Goal: Find specific page/section: Find specific page/section

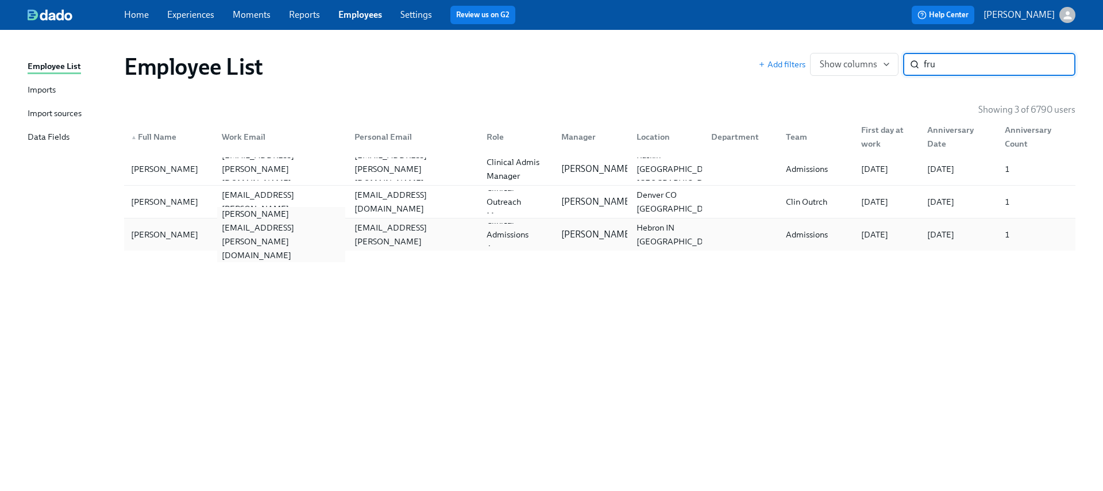
type input "fru"
click at [264, 230] on div "[PERSON_NAME][EMAIL_ADDRESS][PERSON_NAME][DOMAIN_NAME]" at bounding box center [281, 234] width 128 height 55
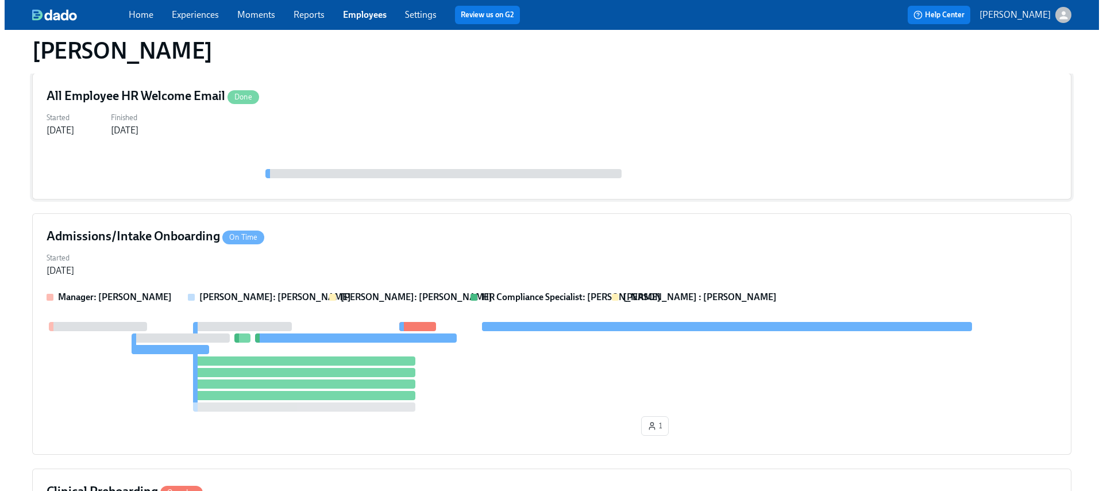
scroll to position [139, 0]
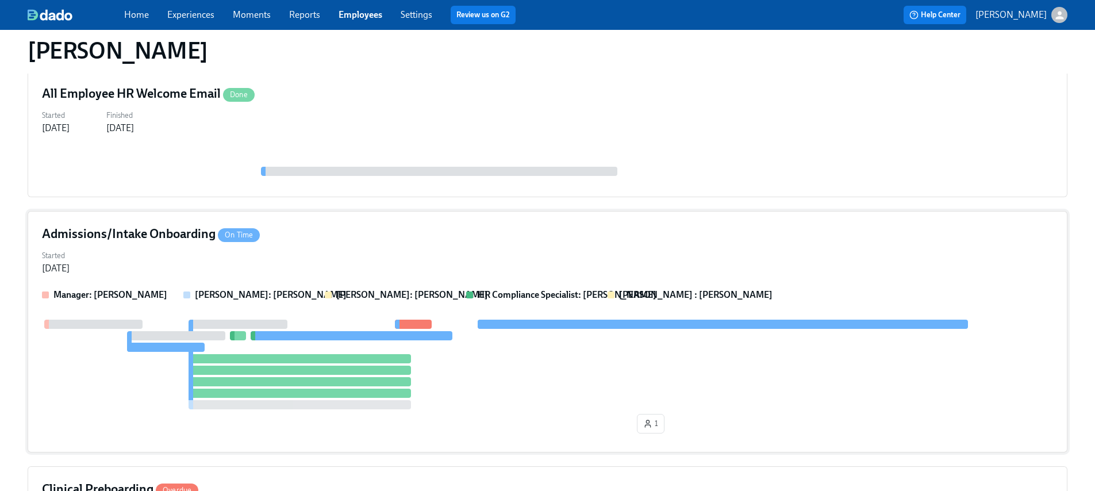
click at [317, 256] on div "Started [DATE]" at bounding box center [547, 261] width 1011 height 28
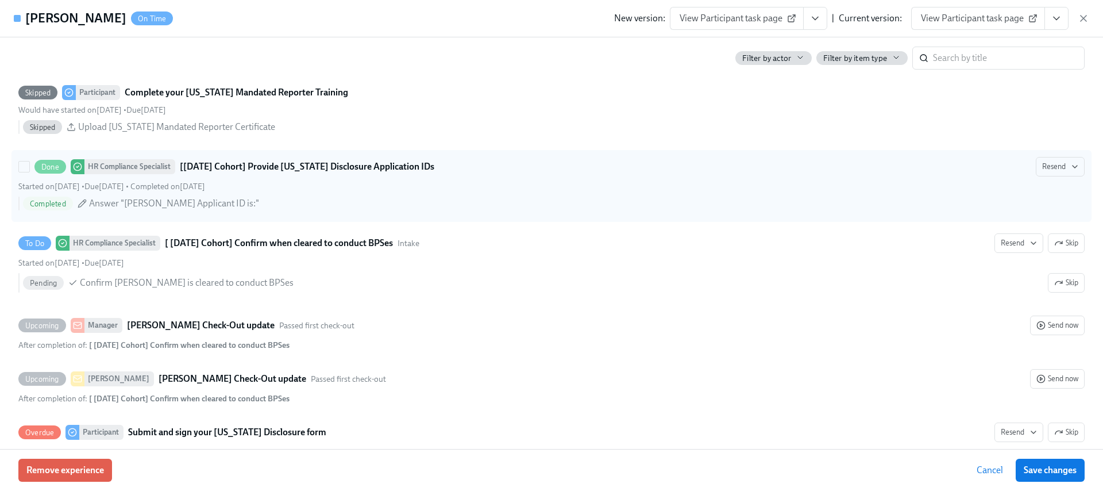
scroll to position [1008, 0]
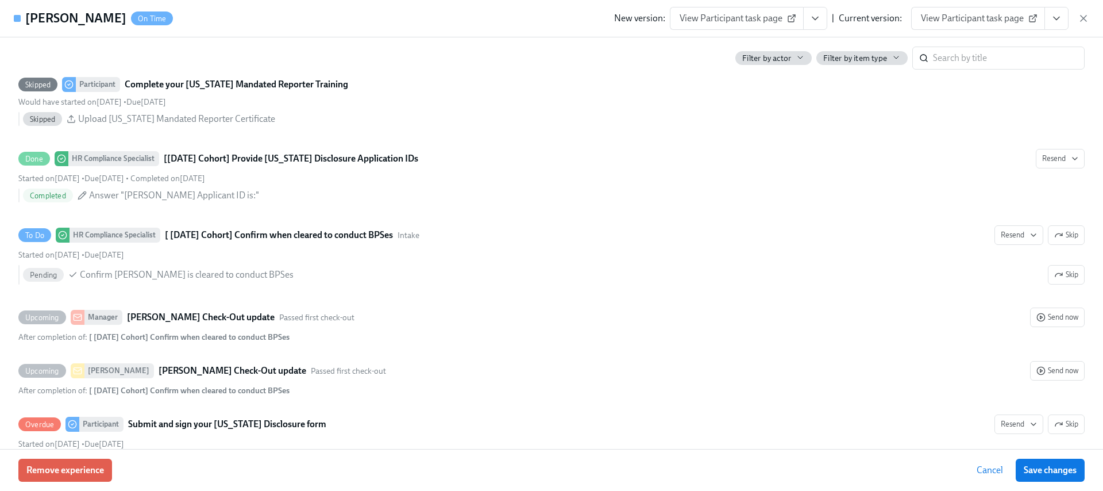
click at [1058, 18] on icon "View task page" at bounding box center [1056, 18] width 11 height 11
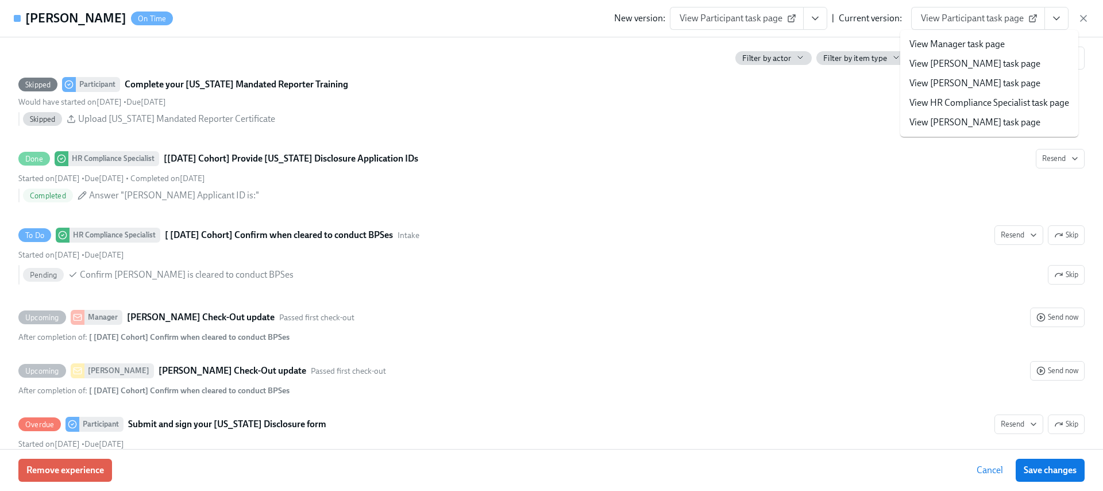
click at [951, 108] on link "View HR Compliance Specialist task page" at bounding box center [990, 103] width 160 height 13
